Goal: Task Accomplishment & Management: Manage account settings

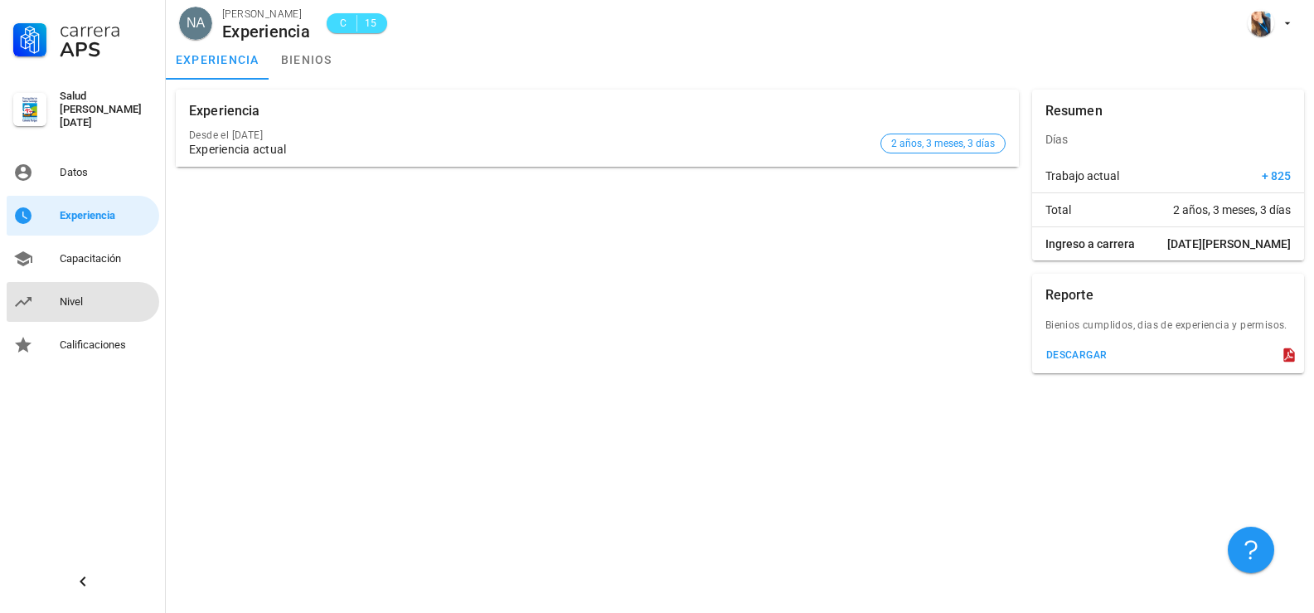
click at [95, 289] on div "Nivel" at bounding box center [106, 302] width 93 height 27
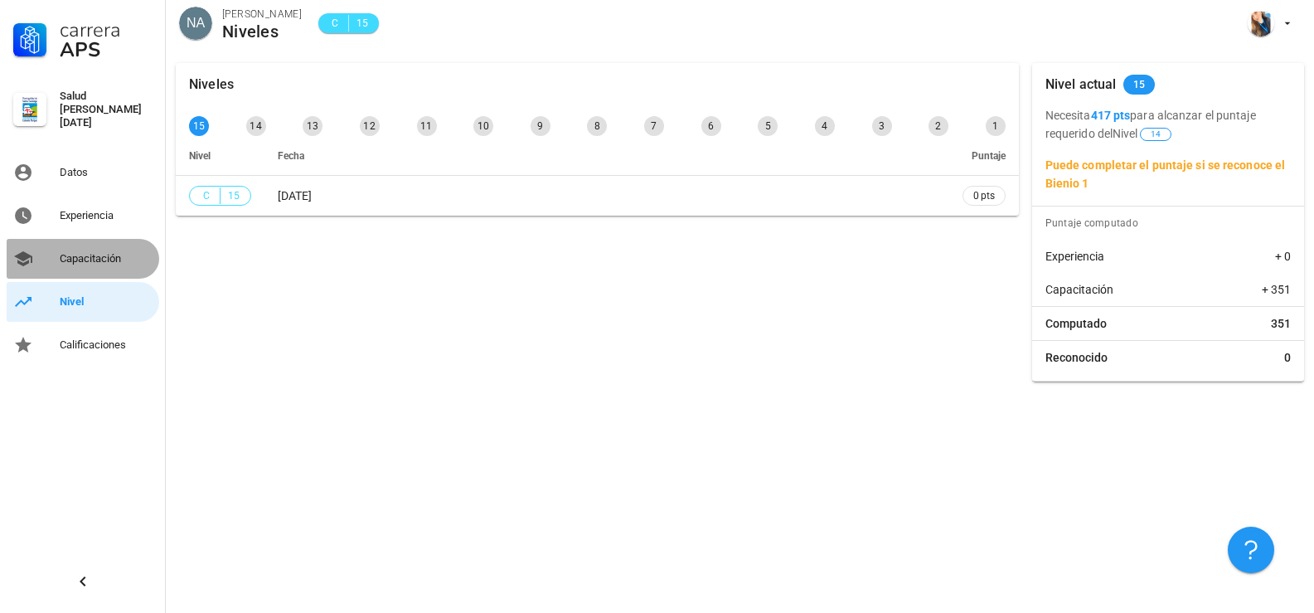
click at [76, 252] on div "Capacitación" at bounding box center [106, 258] width 93 height 13
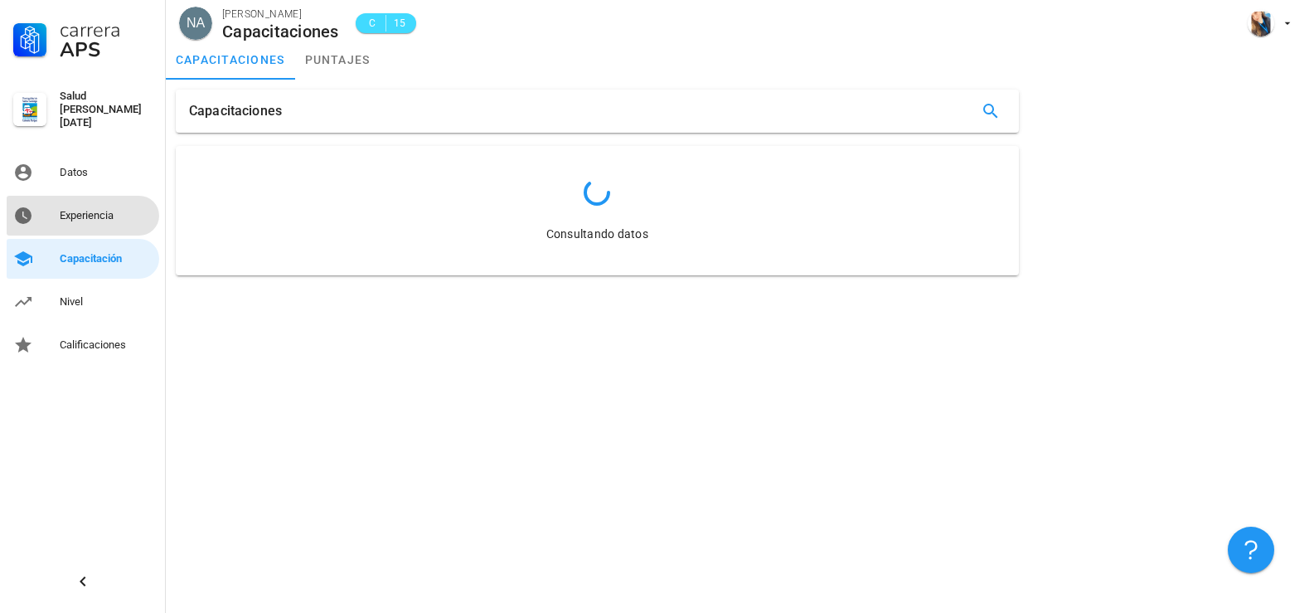
click at [108, 202] on div "Experiencia" at bounding box center [106, 215] width 93 height 27
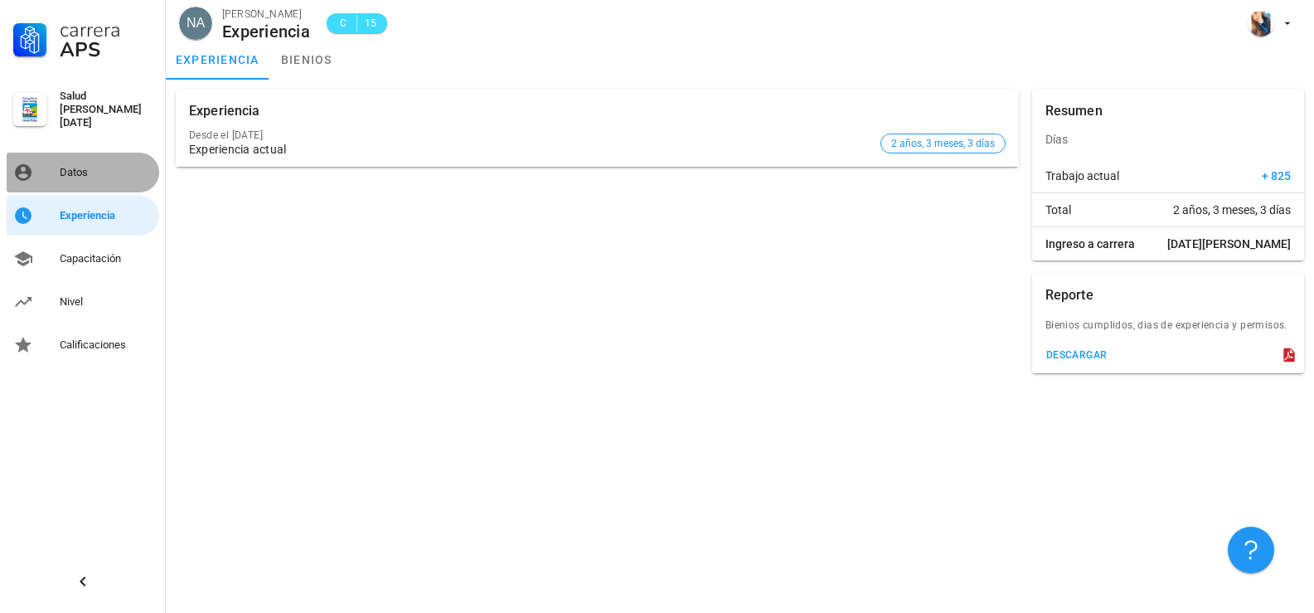
click at [91, 178] on link "Datos" at bounding box center [83, 173] width 153 height 40
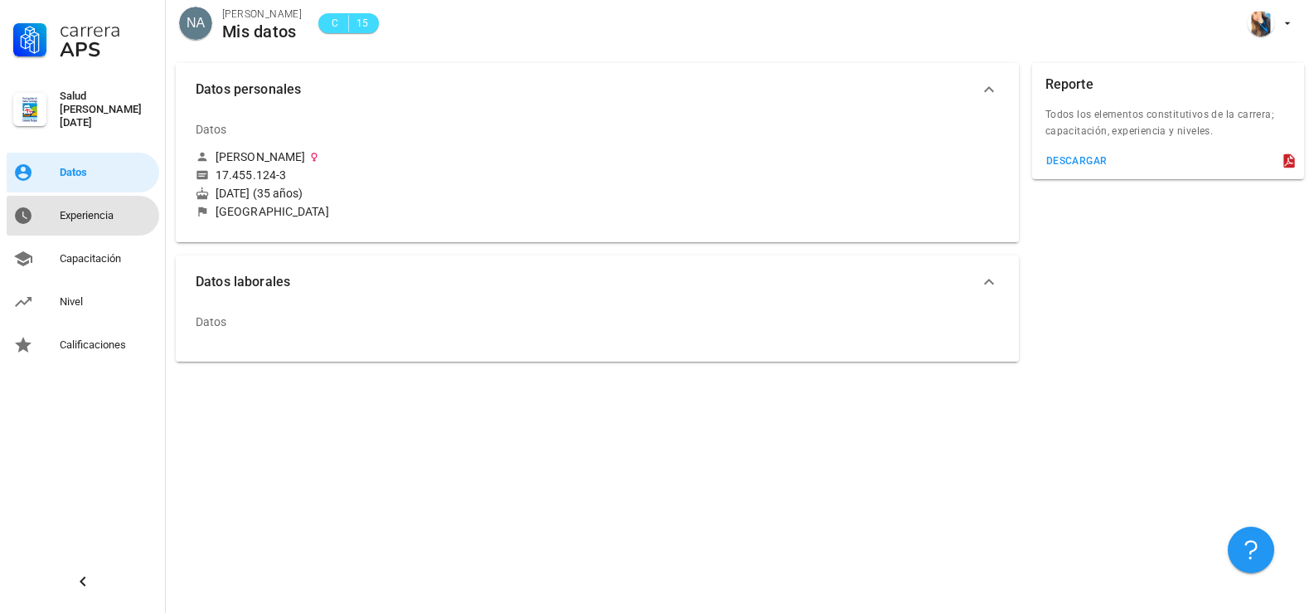
click at [106, 209] on div "Experiencia" at bounding box center [106, 215] width 93 height 13
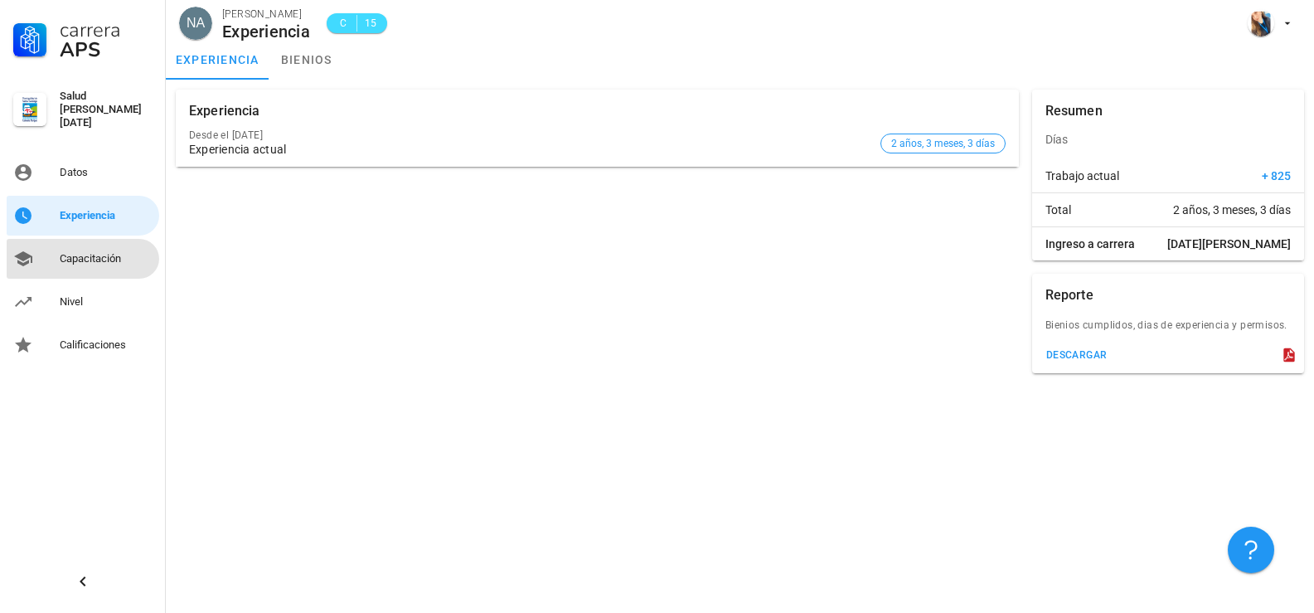
click at [43, 256] on link "Capacitación" at bounding box center [83, 259] width 153 height 40
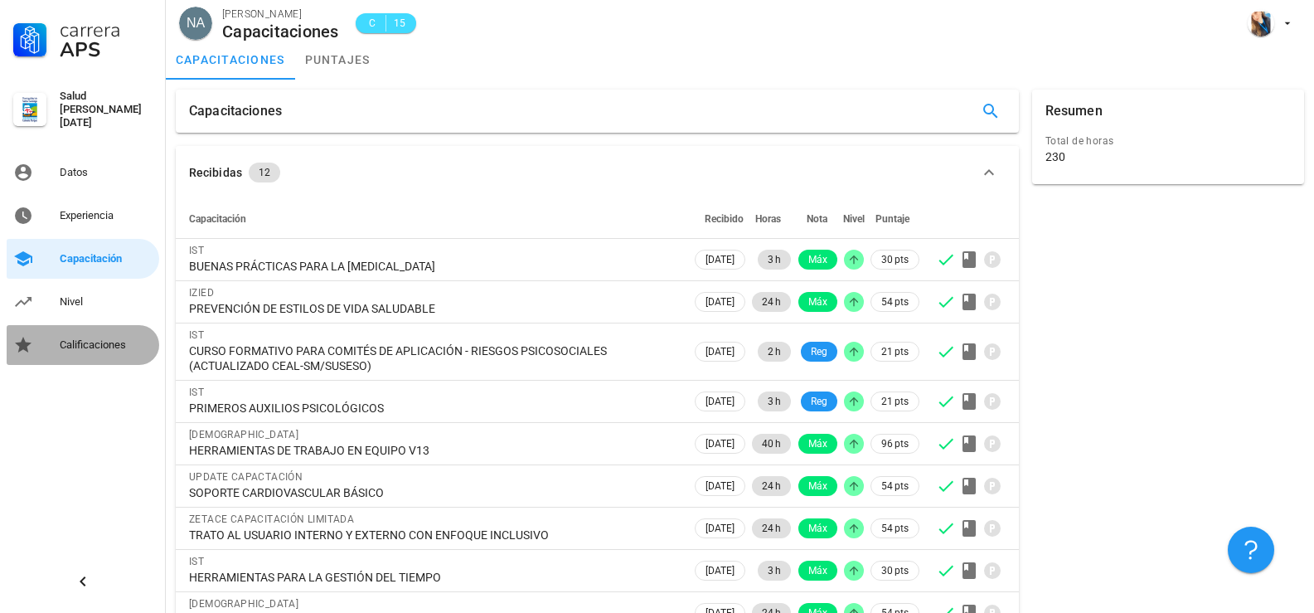
click at [93, 338] on div "Calificaciones" at bounding box center [106, 344] width 93 height 13
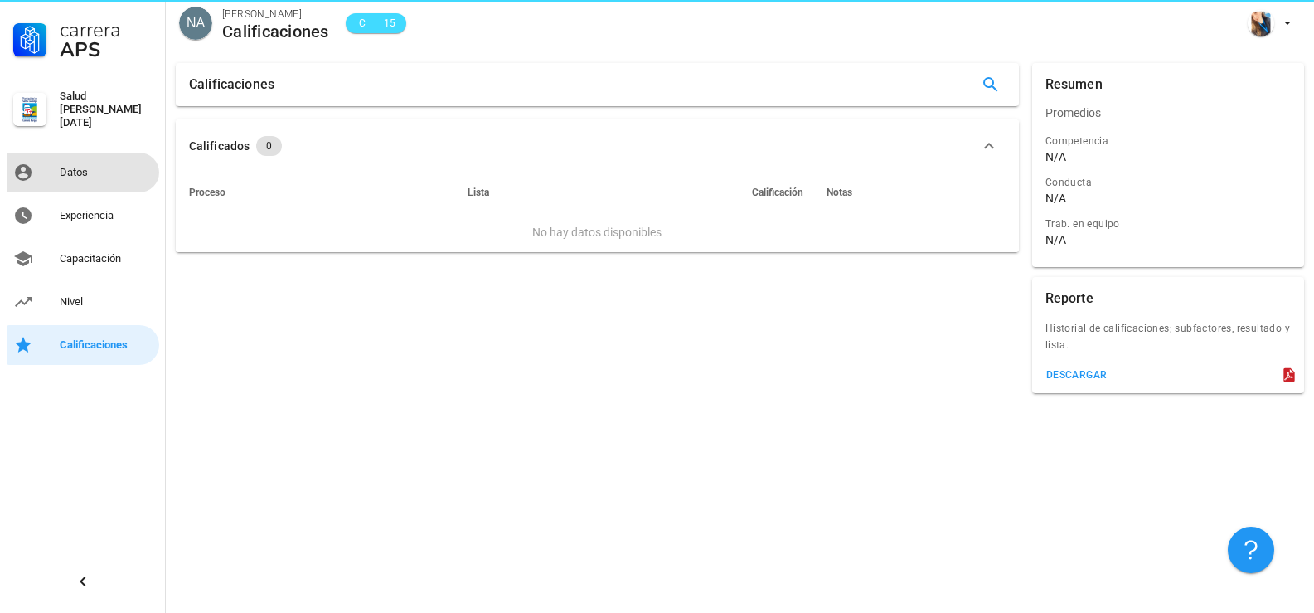
click at [124, 175] on div "Datos" at bounding box center [106, 172] width 93 height 27
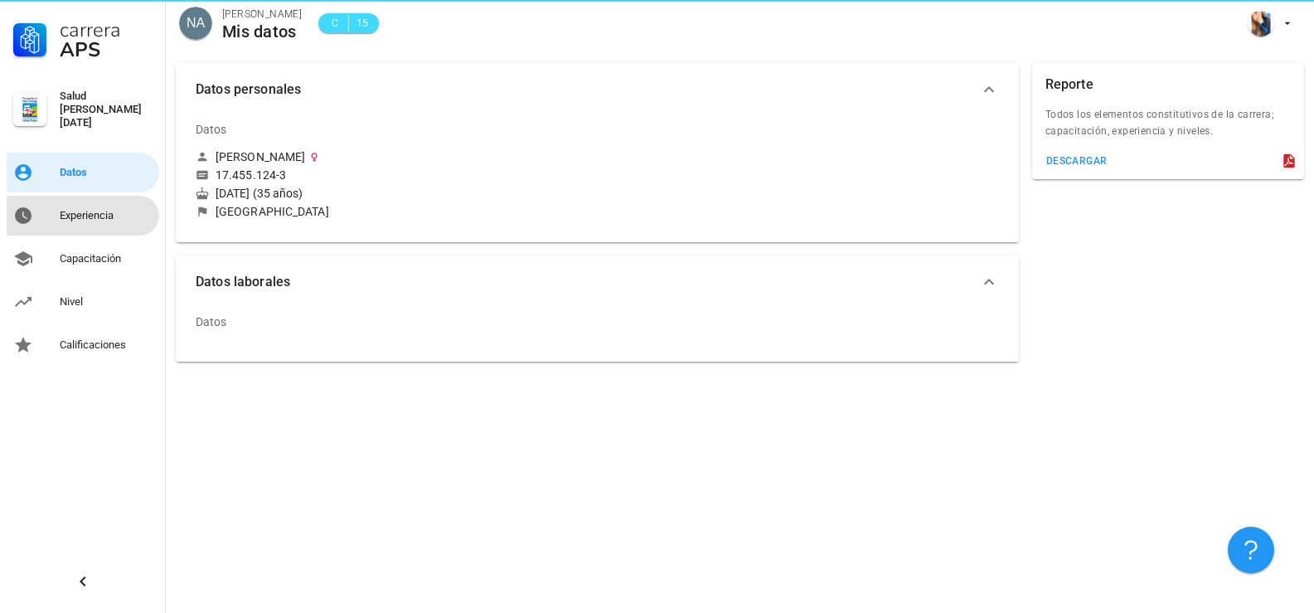
click at [111, 209] on div "Experiencia" at bounding box center [106, 215] width 93 height 13
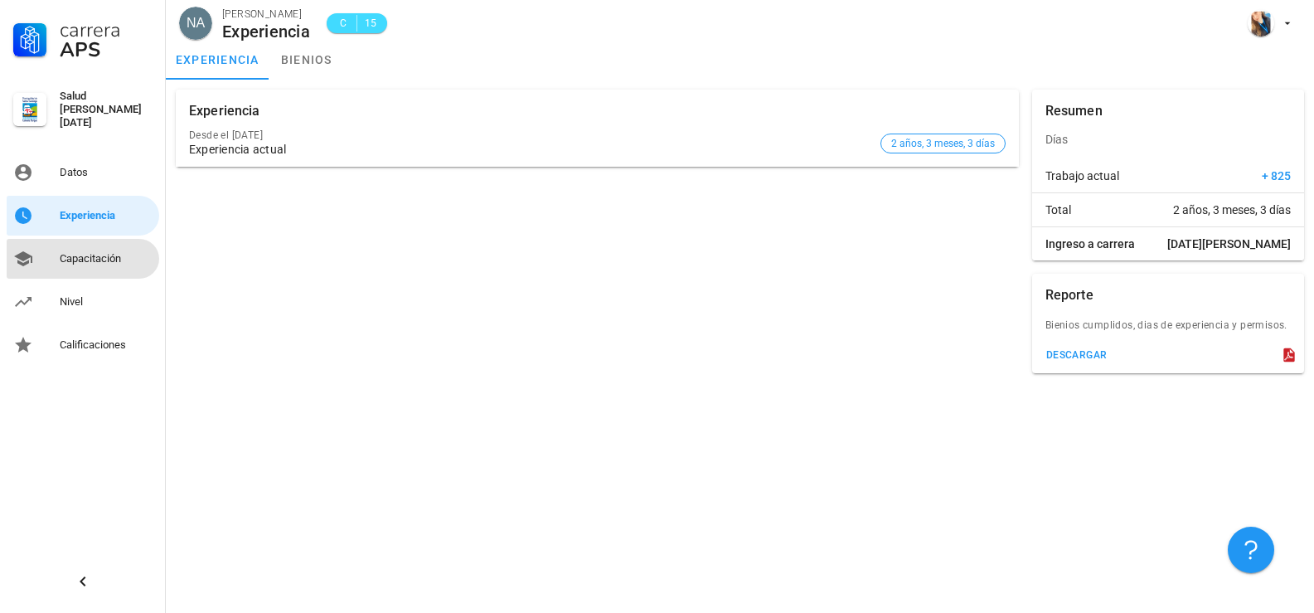
click at [95, 252] on div "Capacitación" at bounding box center [106, 258] width 93 height 13
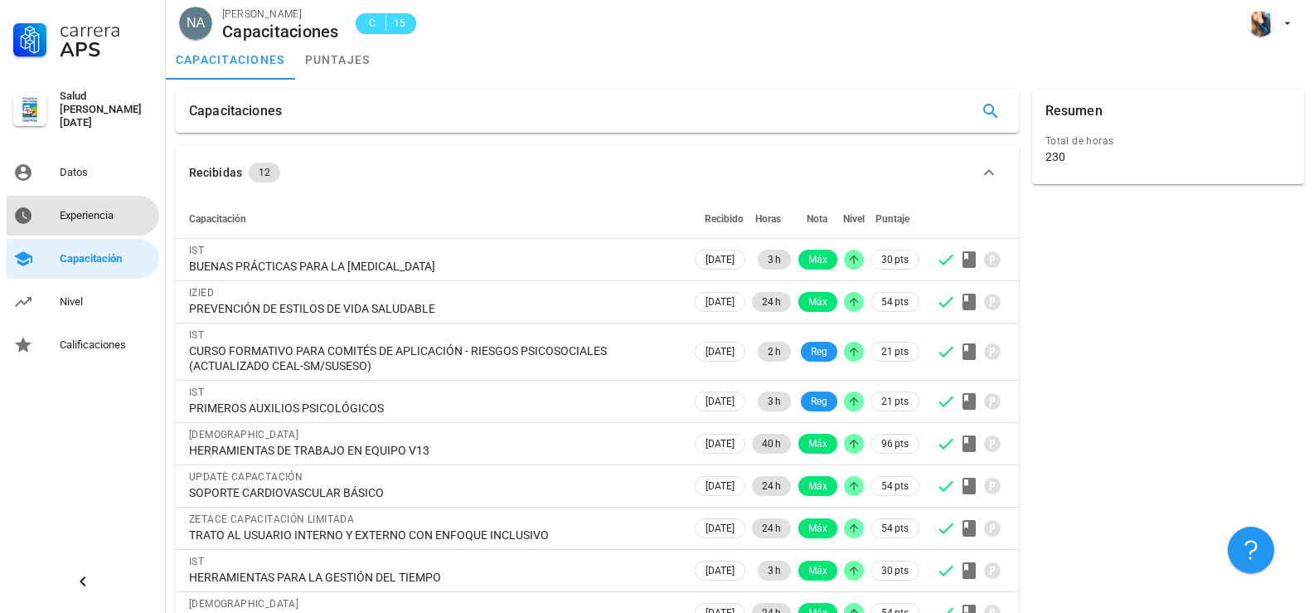
click at [78, 202] on div "Experiencia" at bounding box center [106, 215] width 93 height 27
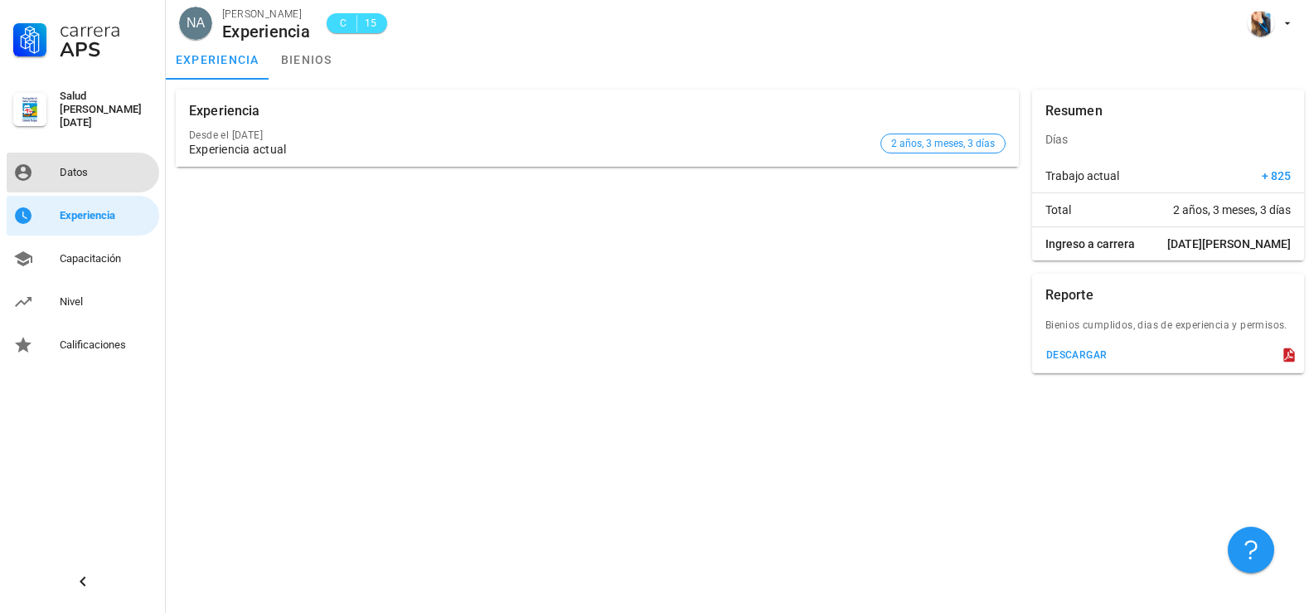
click at [95, 170] on div "Datos" at bounding box center [106, 172] width 93 height 13
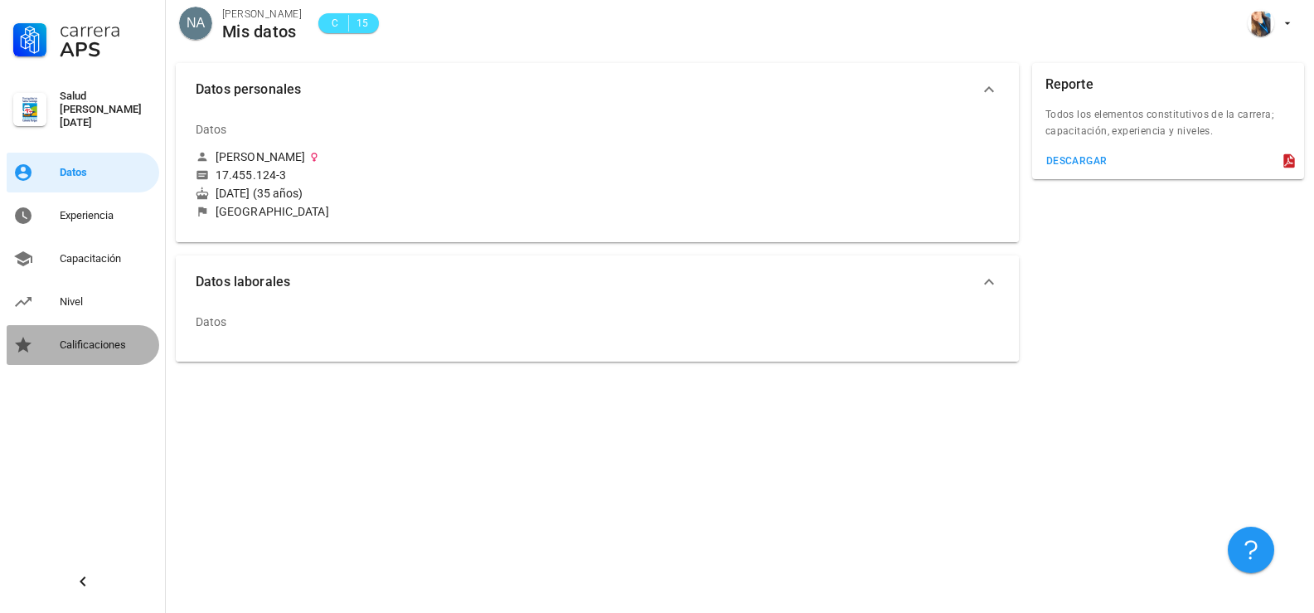
click at [105, 338] on div "Calificaciones" at bounding box center [106, 344] width 93 height 13
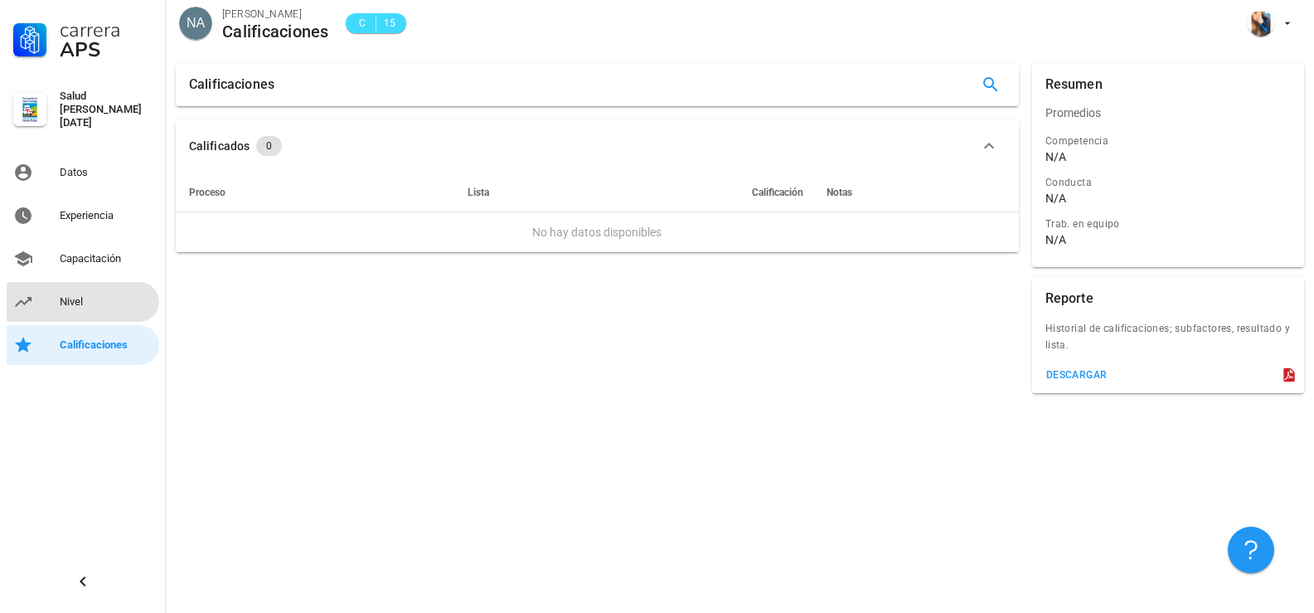
click at [100, 282] on link "Nivel" at bounding box center [83, 302] width 153 height 40
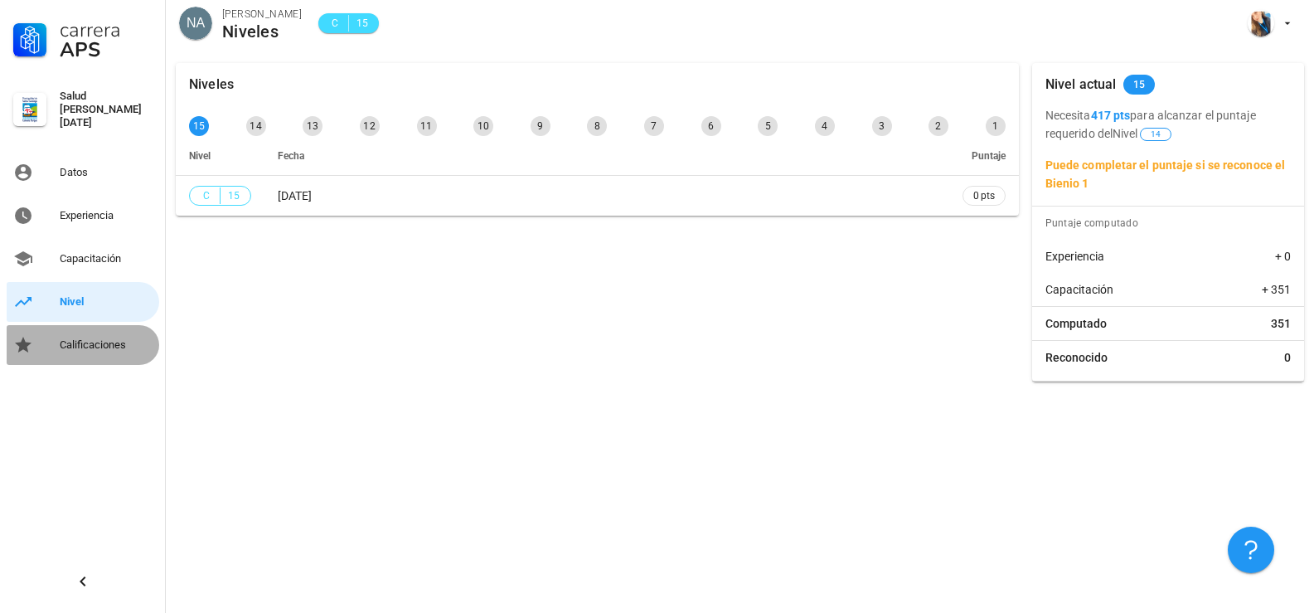
click at [119, 338] on div "Calificaciones" at bounding box center [106, 344] width 93 height 13
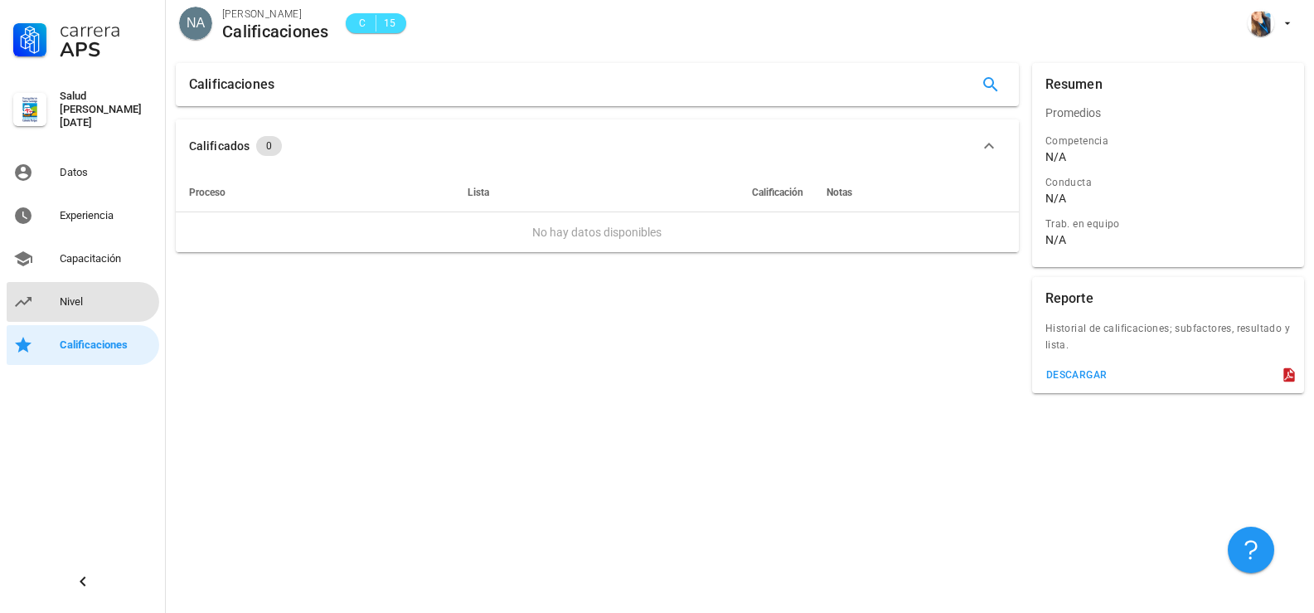
click at [80, 299] on div "Nivel" at bounding box center [106, 301] width 93 height 13
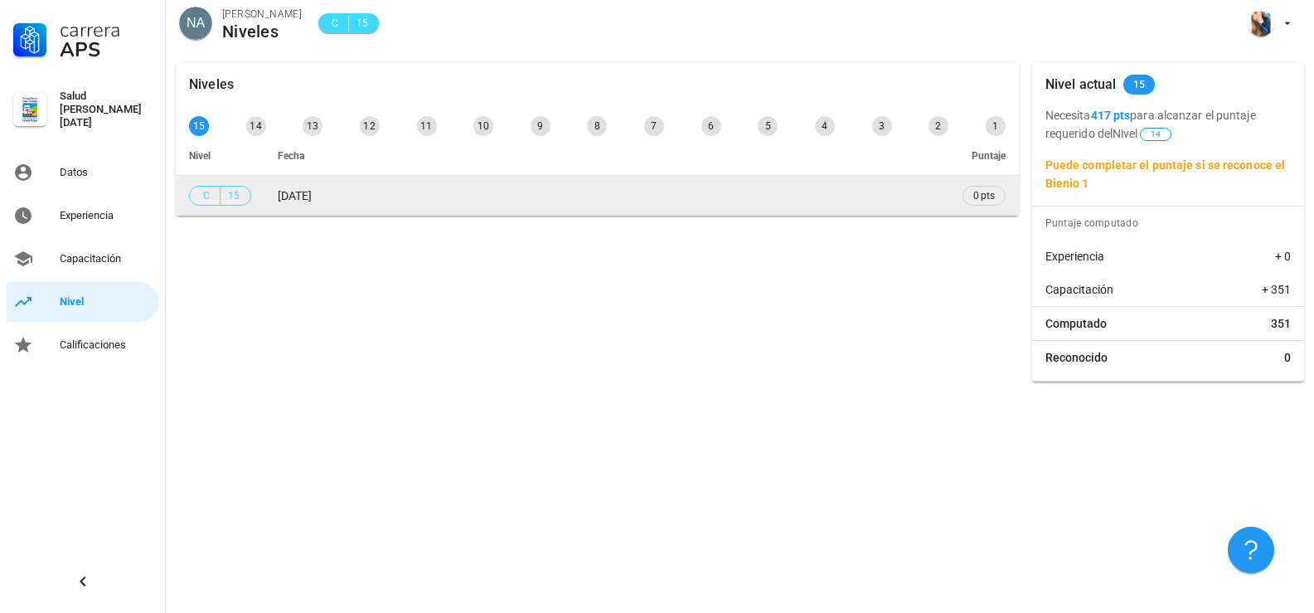
click at [312, 195] on span "[DATE]" at bounding box center [295, 195] width 34 height 13
click at [990, 197] on span "0 pts" at bounding box center [985, 195] width 22 height 17
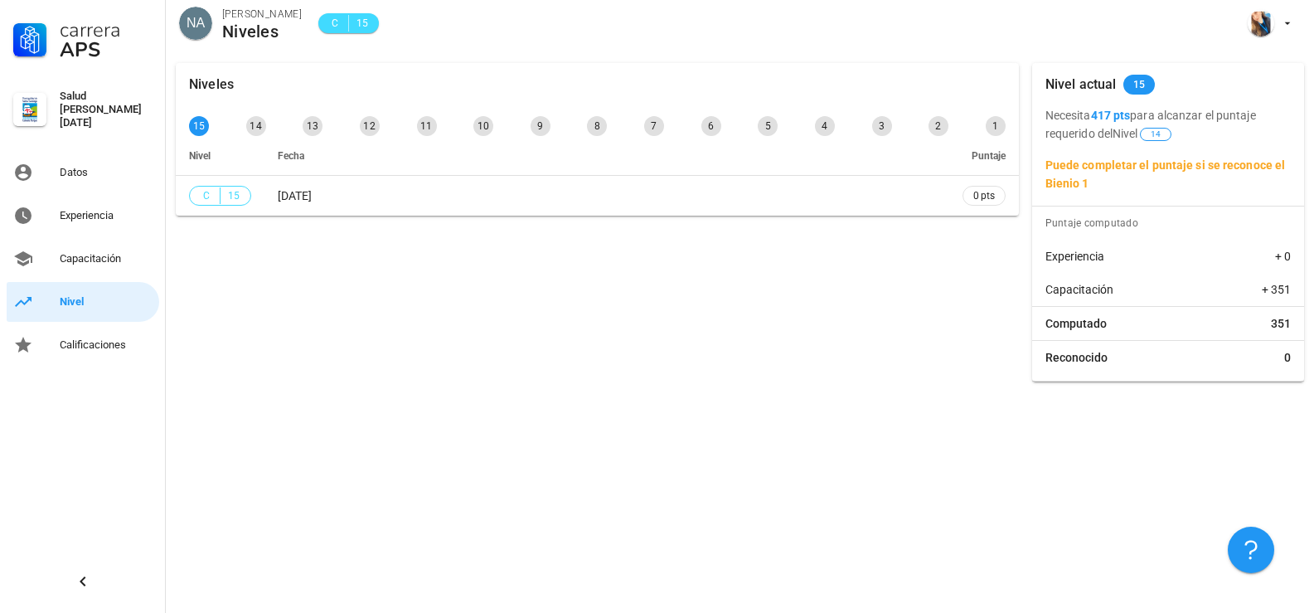
click at [461, 309] on div "Niveles 15 14 13 12 11 10 9 8 7 6 5 4 3 2 1 Nivel Fecha Puntaje C 15 [DATE] 0 p…" at bounding box center [597, 222] width 857 height 332
click at [74, 259] on div "Capacitación" at bounding box center [106, 258] width 93 height 27
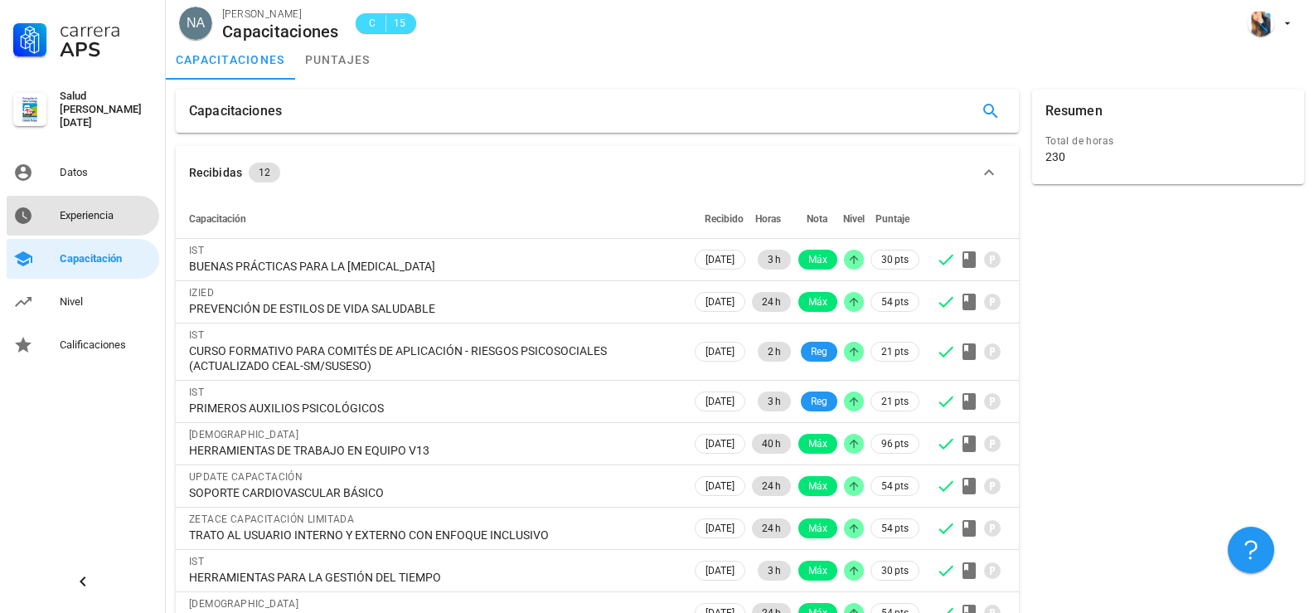
click at [78, 202] on div "Experiencia" at bounding box center [106, 215] width 93 height 27
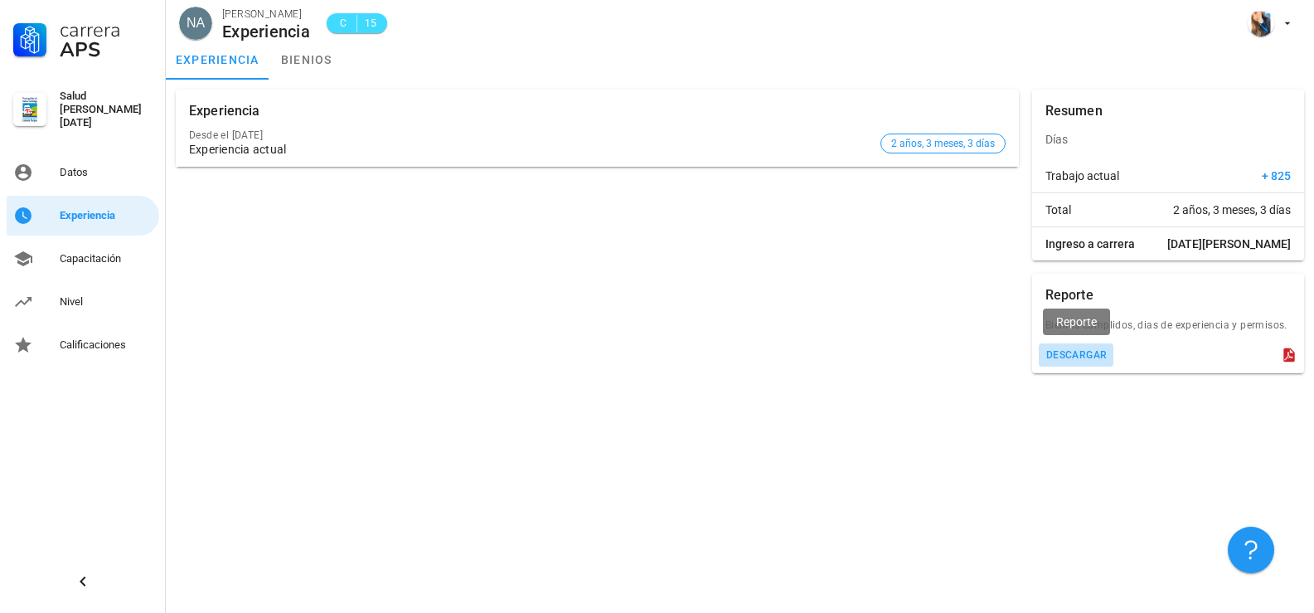
click at [1079, 360] on div "descargar" at bounding box center [1077, 355] width 62 height 12
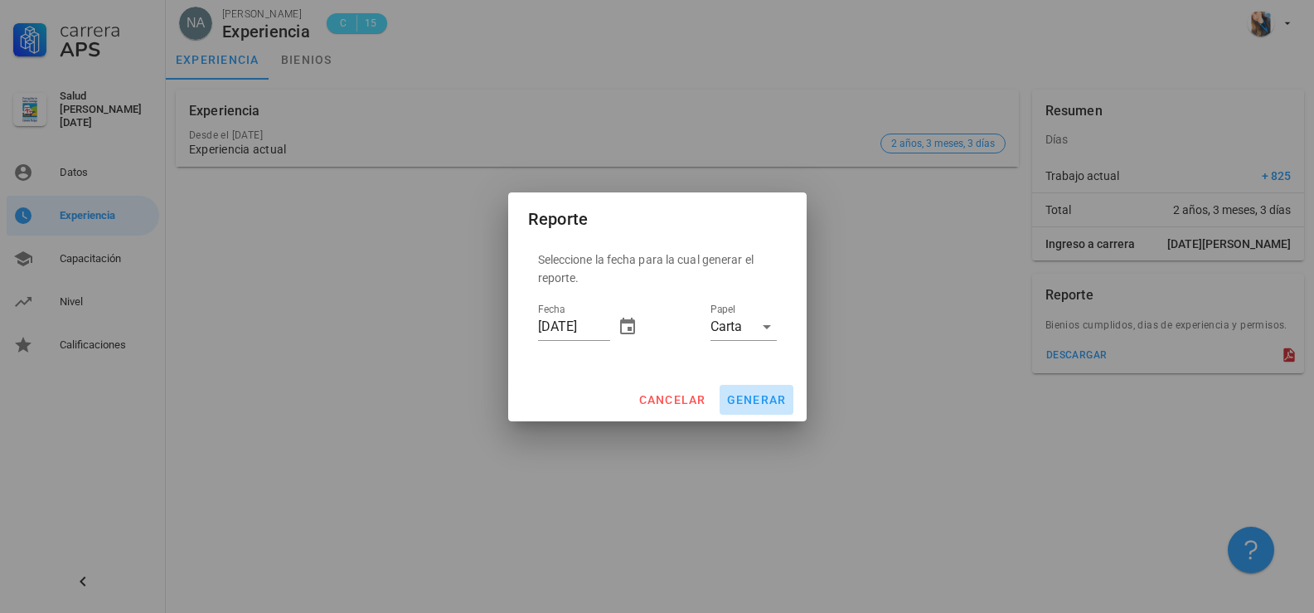
click at [755, 401] on span "generar" at bounding box center [756, 399] width 61 height 13
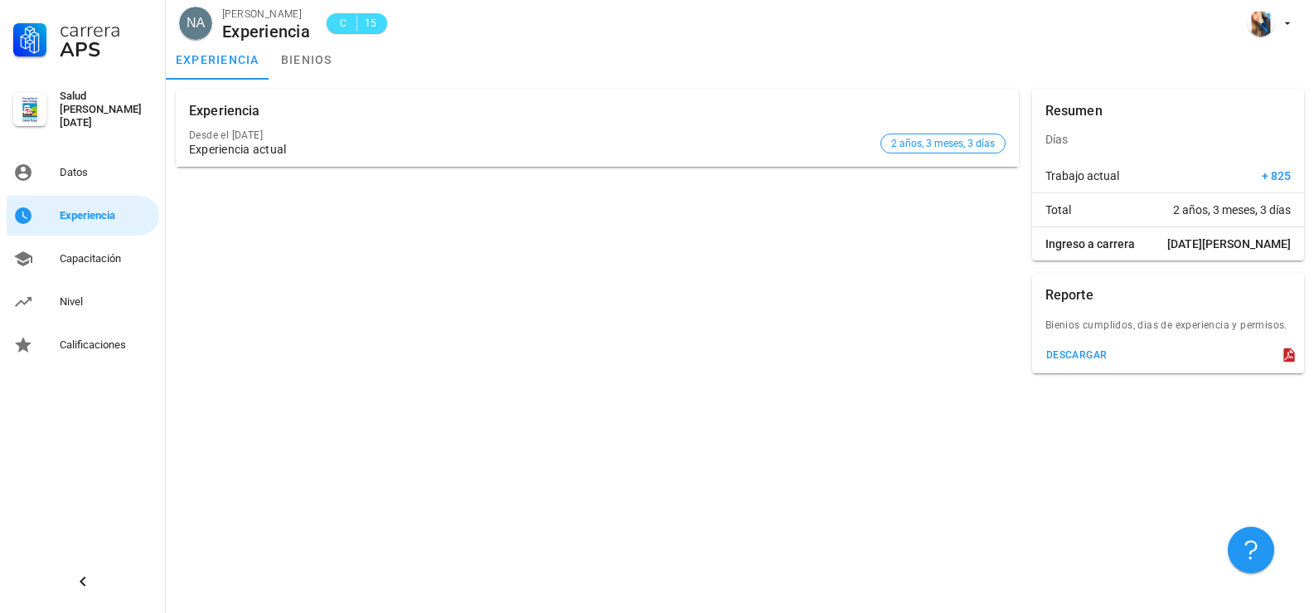
click at [615, 280] on div "Experiencia Desde el [DATE] Experiencia actual 2 años, 3 meses, 3 días" at bounding box center [597, 231] width 857 height 297
click at [317, 56] on link "bienios" at bounding box center [307, 60] width 75 height 40
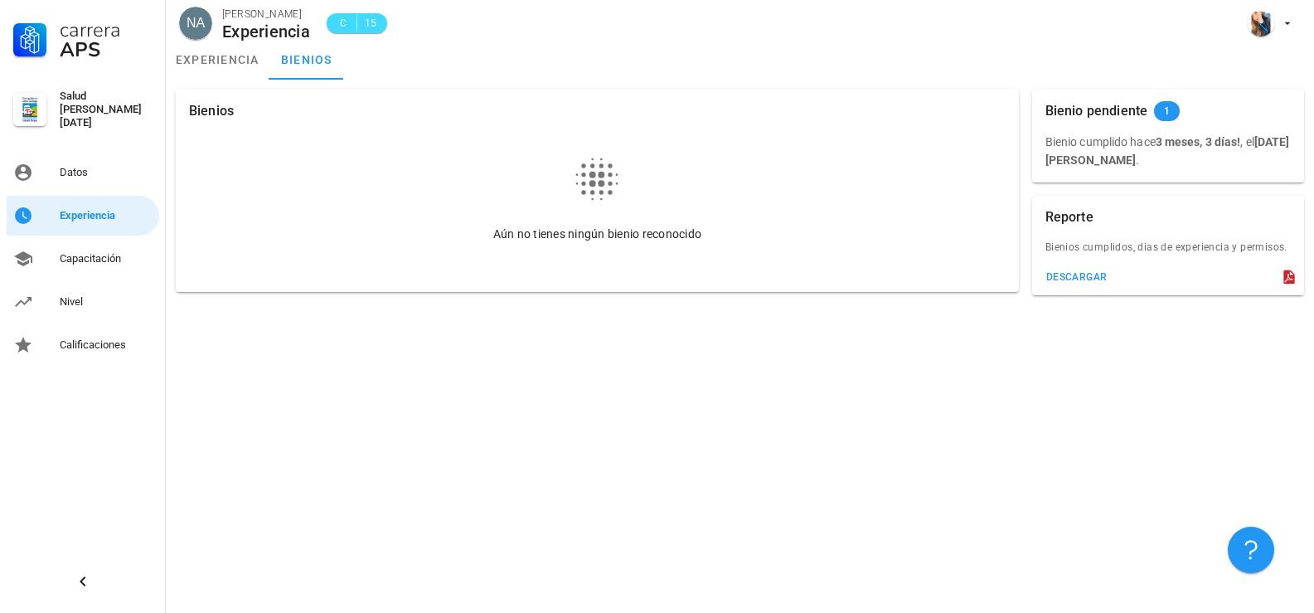
click at [1156, 373] on div "Bienios Aún no tienes ningún bienio reconocido Bienio pendiente 1 533 pts Bieni…" at bounding box center [740, 346] width 1149 height 533
click at [1083, 275] on div "descargar" at bounding box center [1077, 277] width 62 height 12
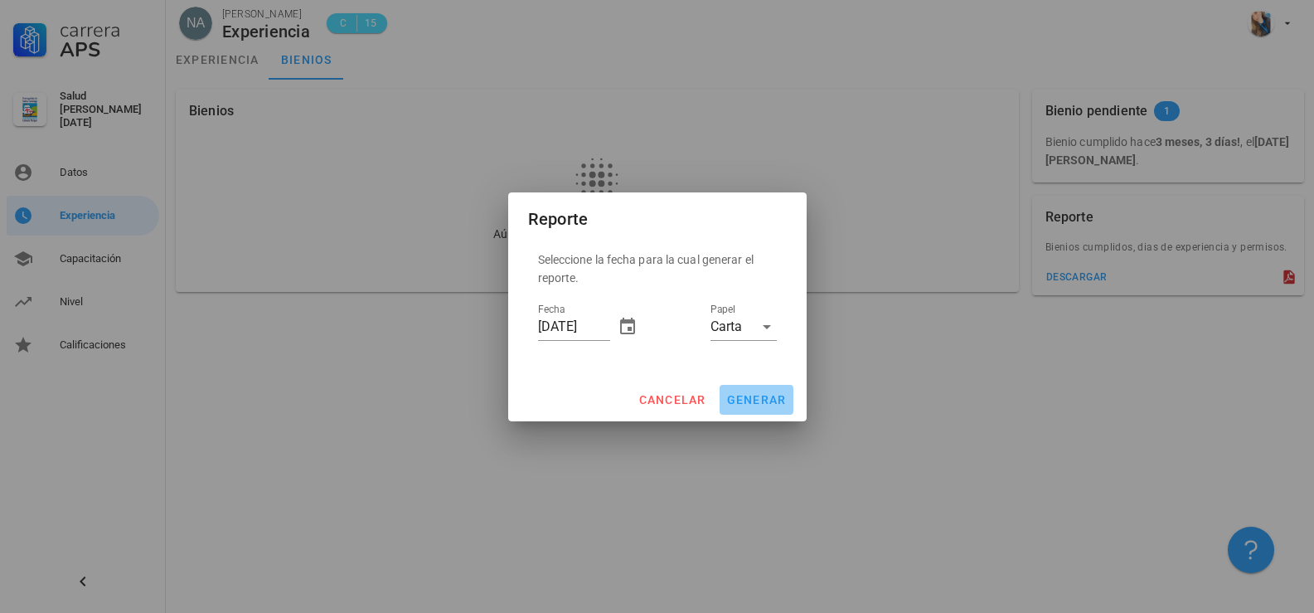
click at [757, 394] on span "generar" at bounding box center [756, 399] width 61 height 13
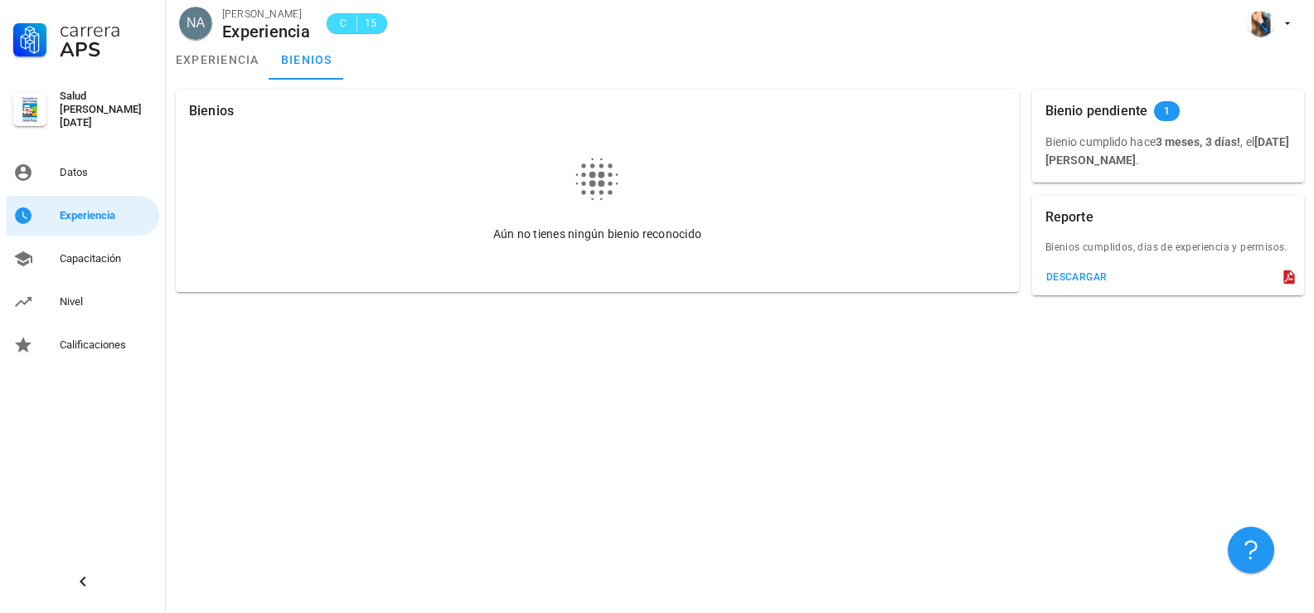
click at [329, 153] on div "Aún no tienes ningún bienio reconocido" at bounding box center [597, 212] width 817 height 159
click at [1164, 110] on span "1" at bounding box center [1167, 111] width 6 height 20
click at [1160, 182] on div "Bienio cumplido [DATE]! , el [DATE][PERSON_NAME] ." at bounding box center [1169, 158] width 272 height 50
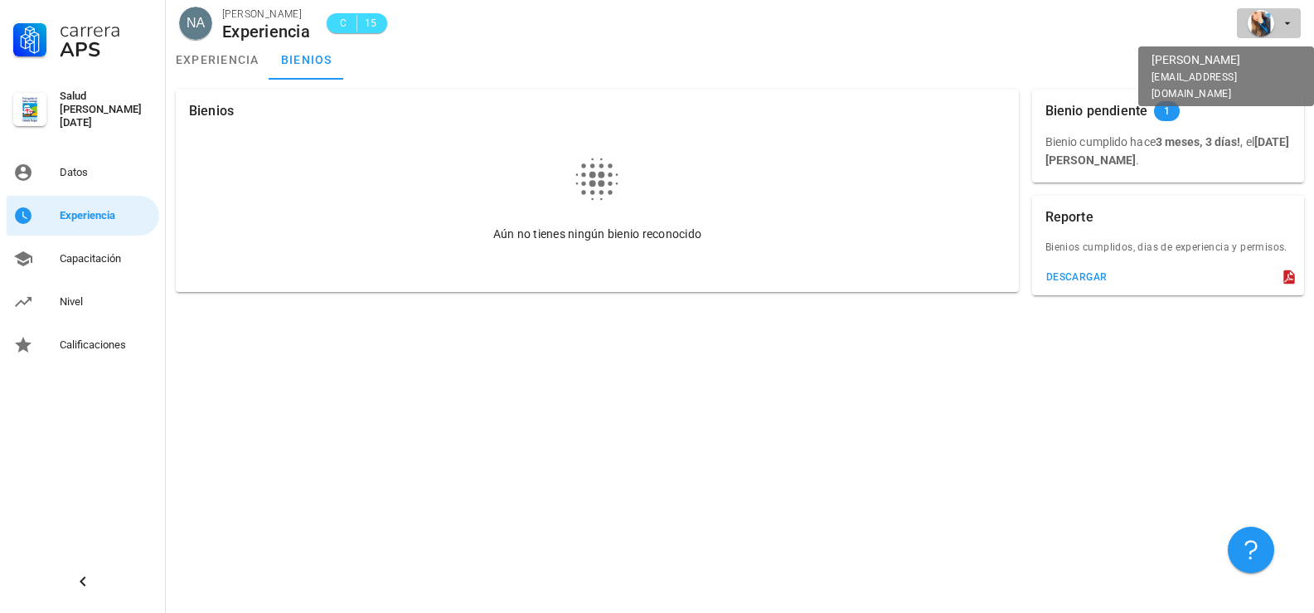
click at [1286, 26] on icon "button" at bounding box center [1287, 23] width 13 height 13
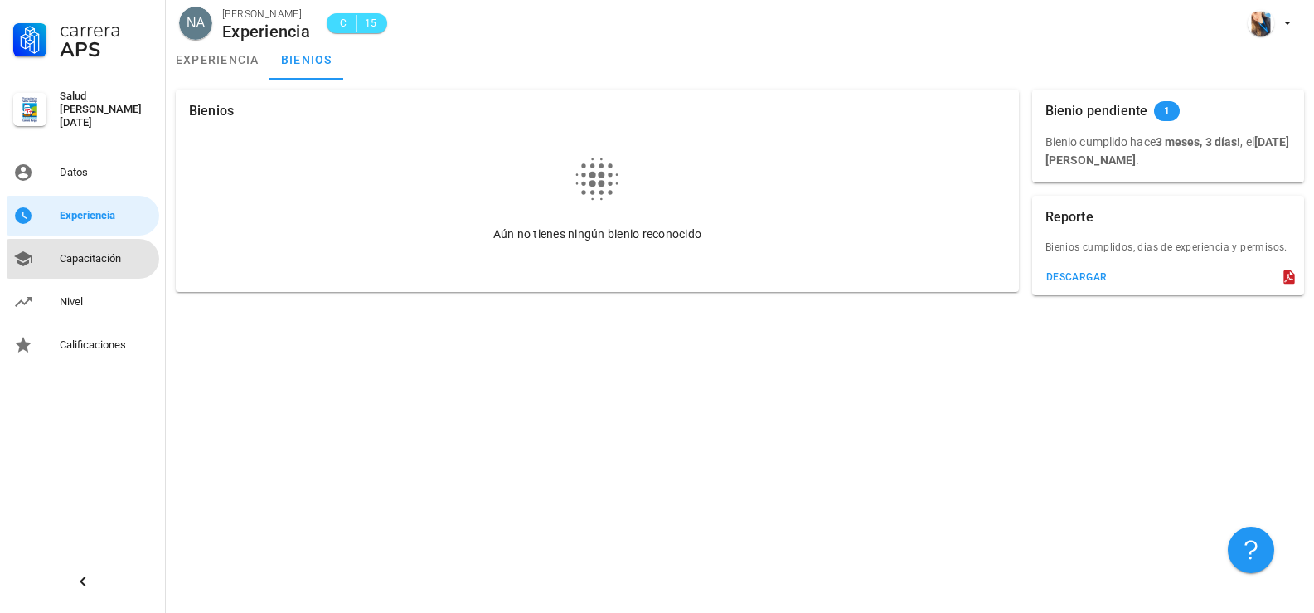
click at [98, 252] on div "Capacitación" at bounding box center [106, 258] width 93 height 13
